Goal: Find specific page/section: Find specific page/section

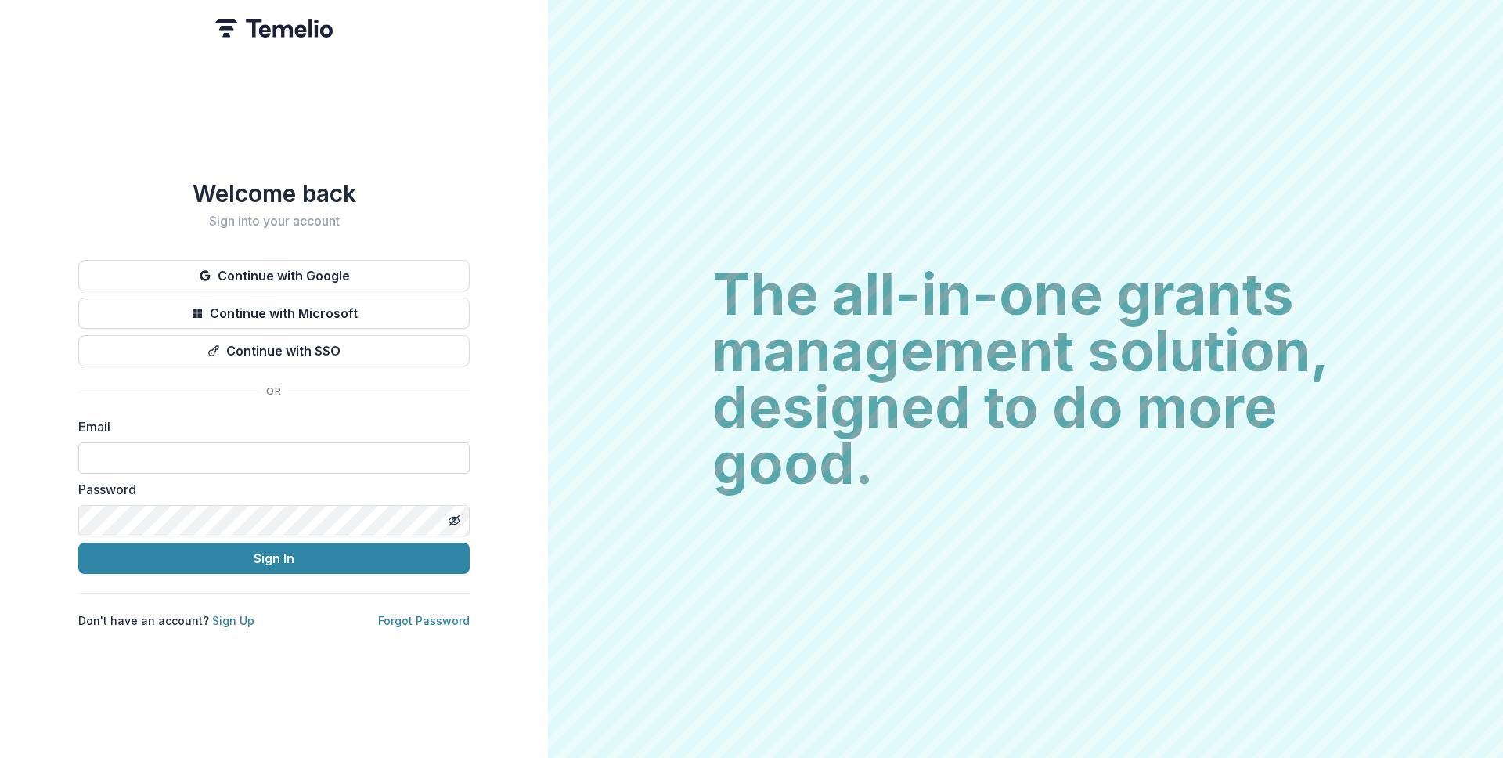
click at [339, 449] on input at bounding box center [273, 457] width 391 height 31
type input "**********"
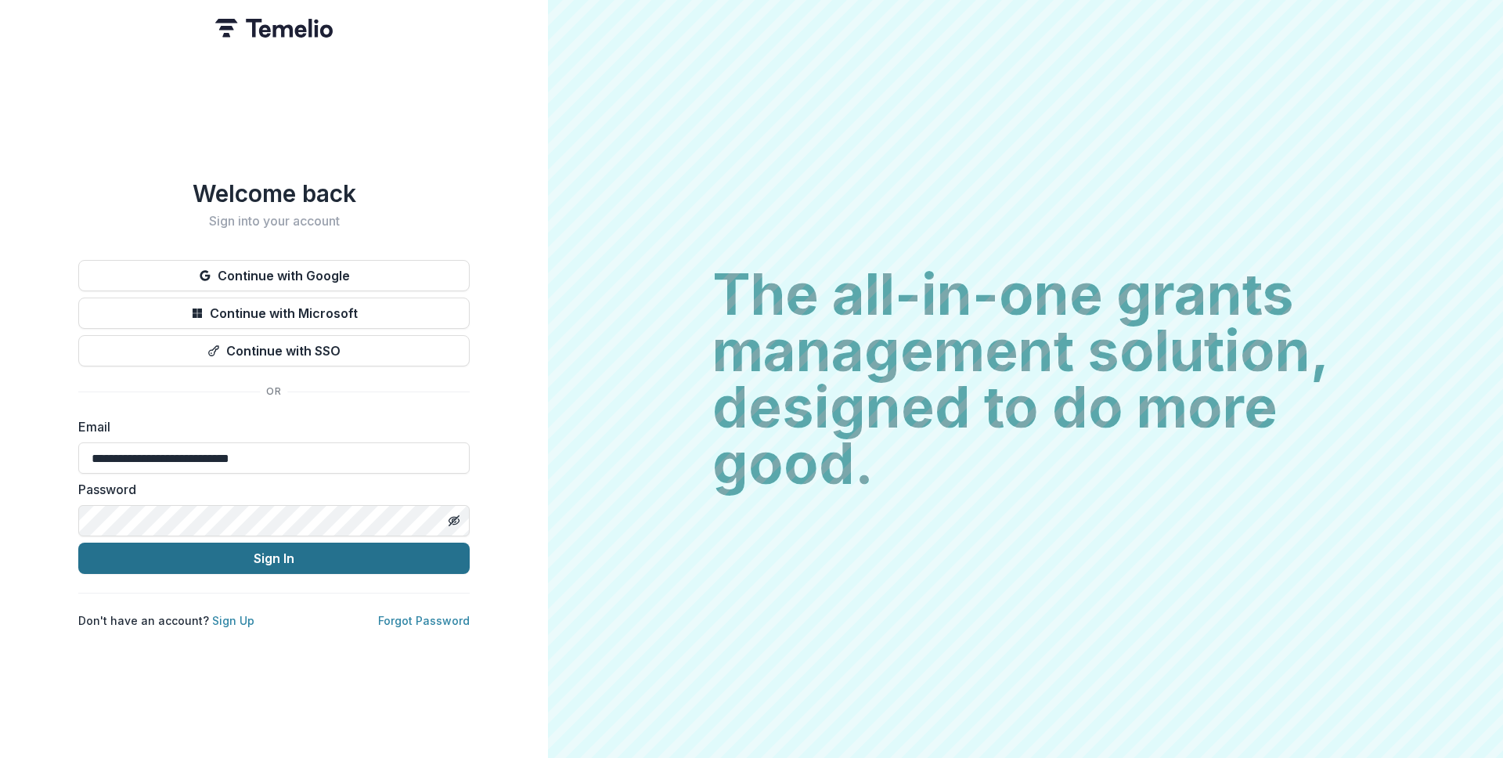
click at [283, 553] on button "Sign In" at bounding box center [273, 557] width 391 height 31
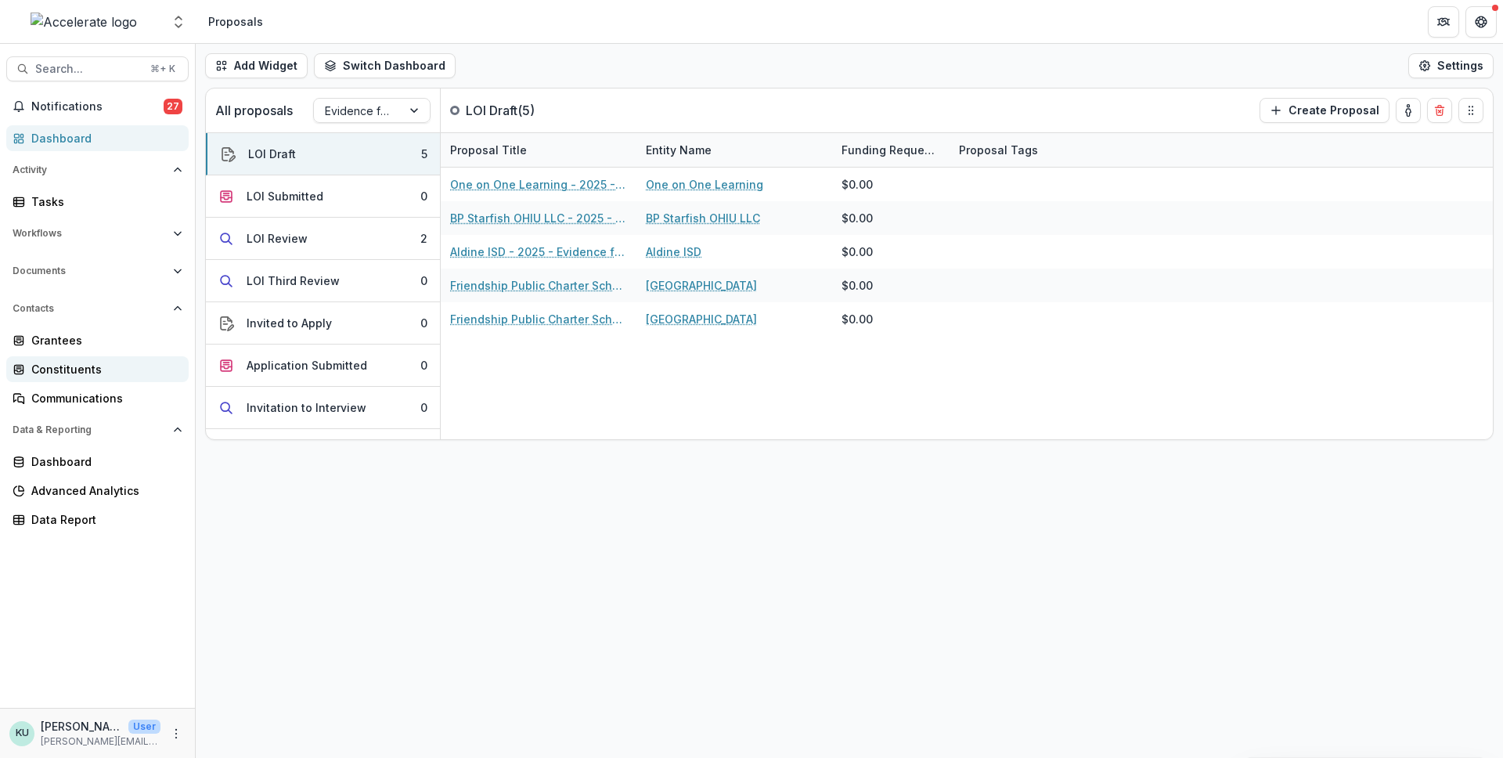
click at [89, 365] on div "Constituents" at bounding box center [103, 369] width 145 height 16
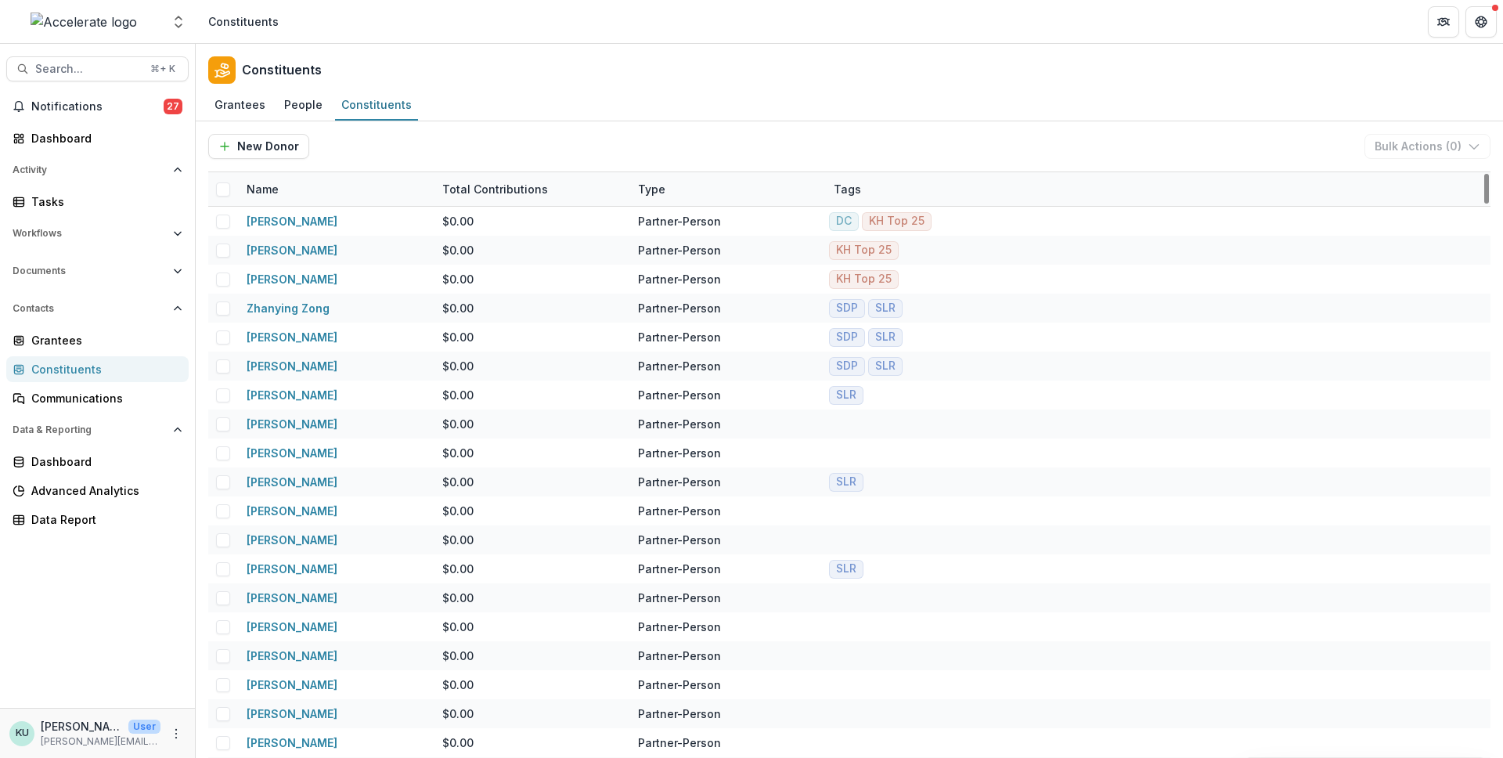
click at [878, 200] on div "Tags" at bounding box center [922, 189] width 196 height 34
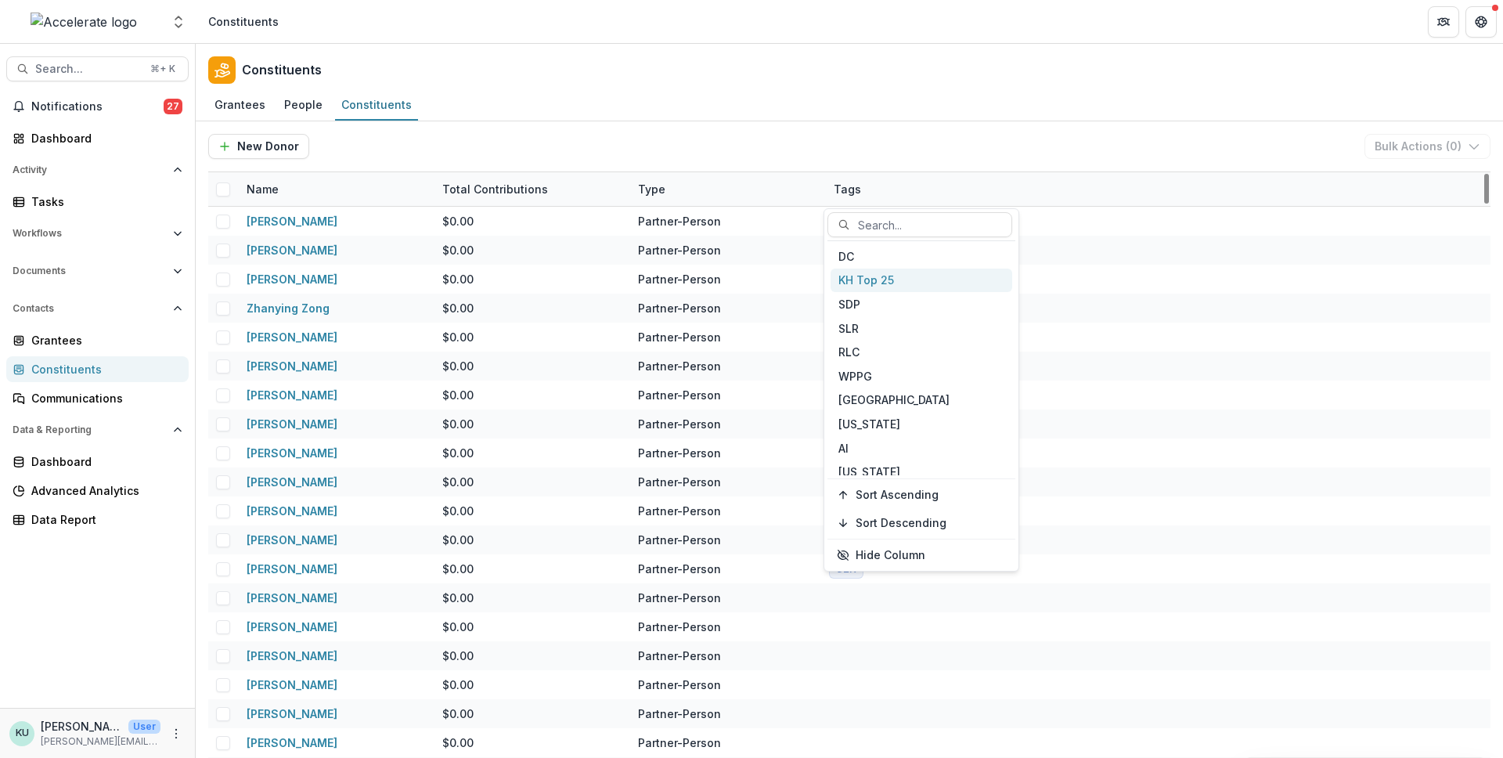
click at [879, 282] on div "KH Top 25" at bounding box center [921, 280] width 182 height 24
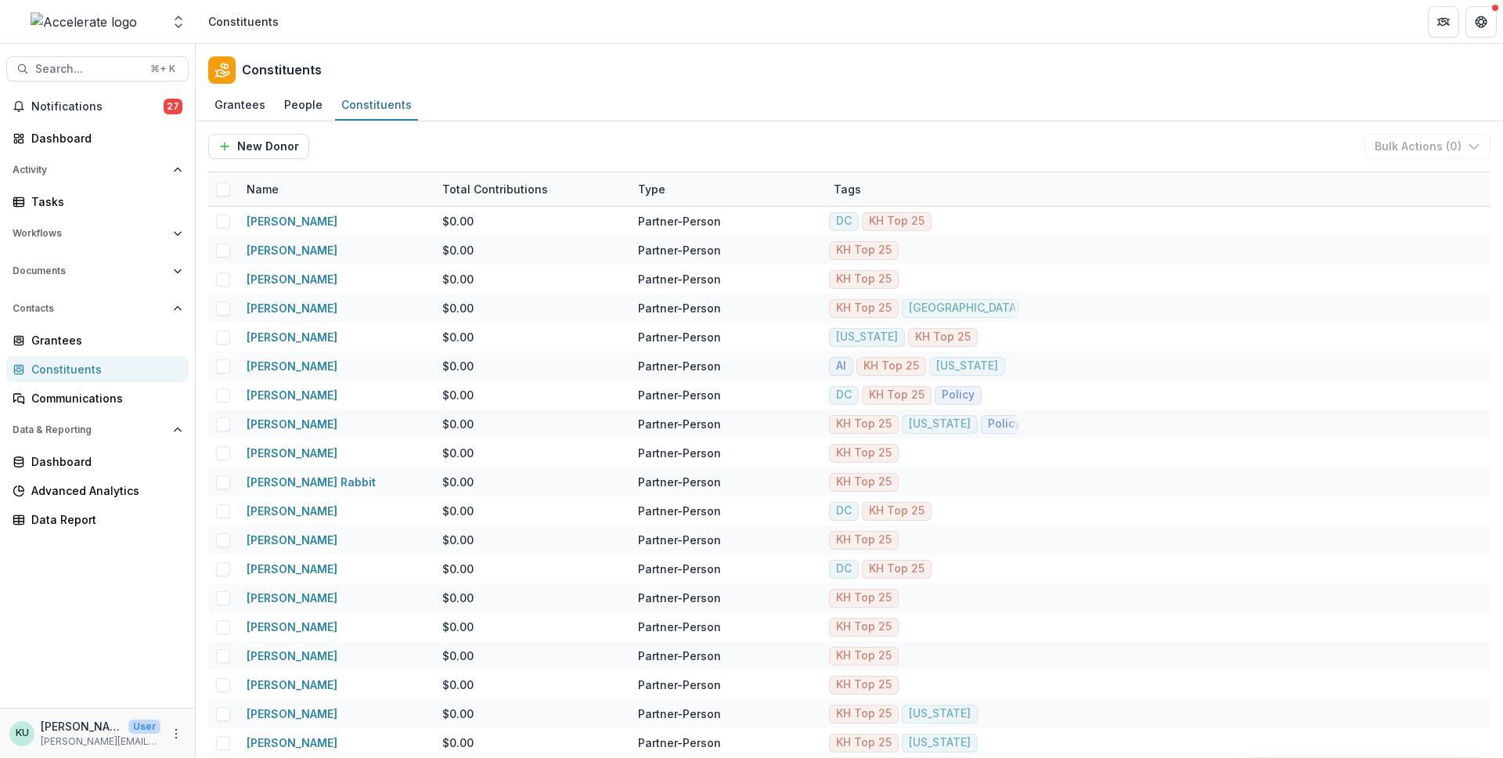
click at [1100, 111] on div "Grantees People Constituents" at bounding box center [849, 105] width 1307 height 31
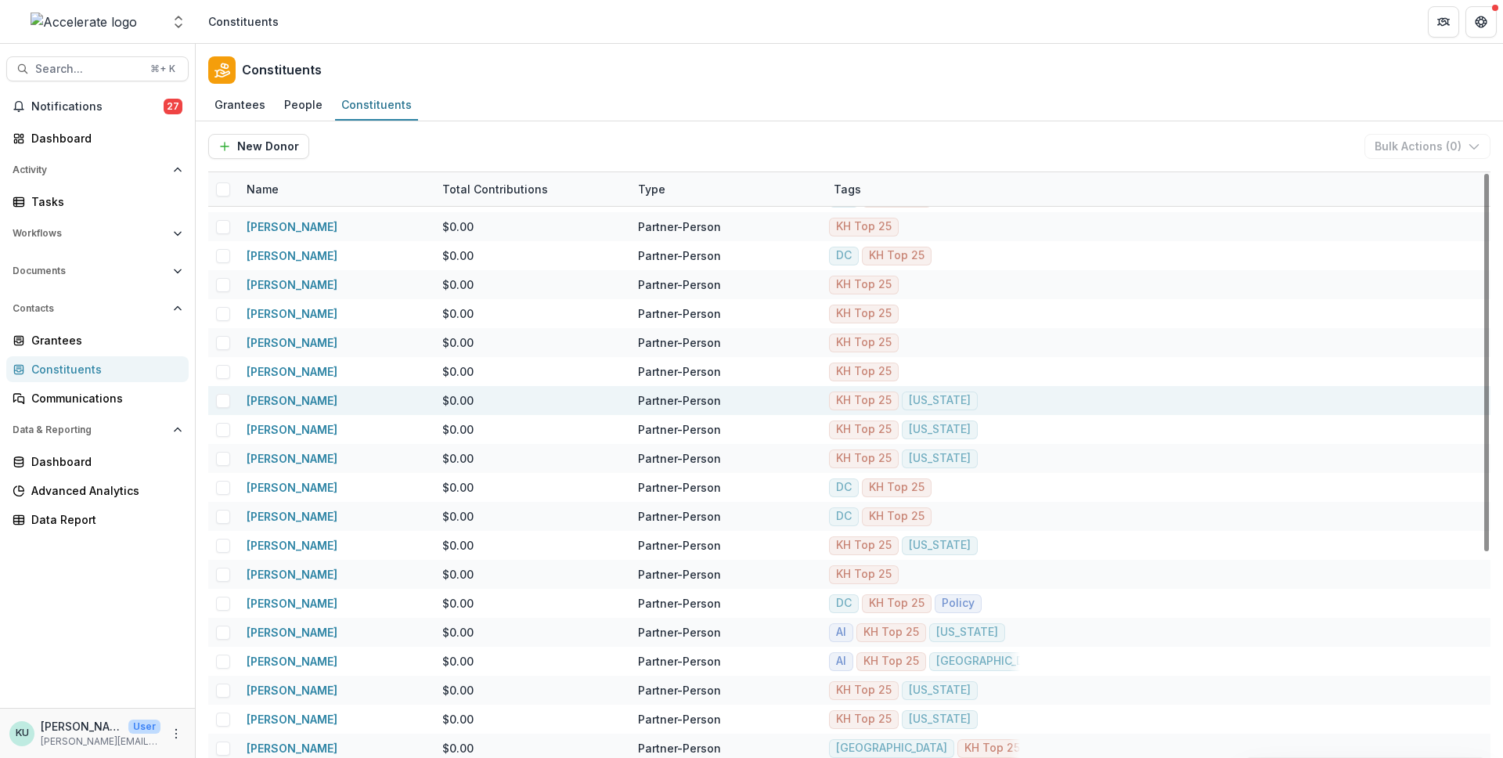
scroll to position [318, 0]
